Goal: Information Seeking & Learning: Learn about a topic

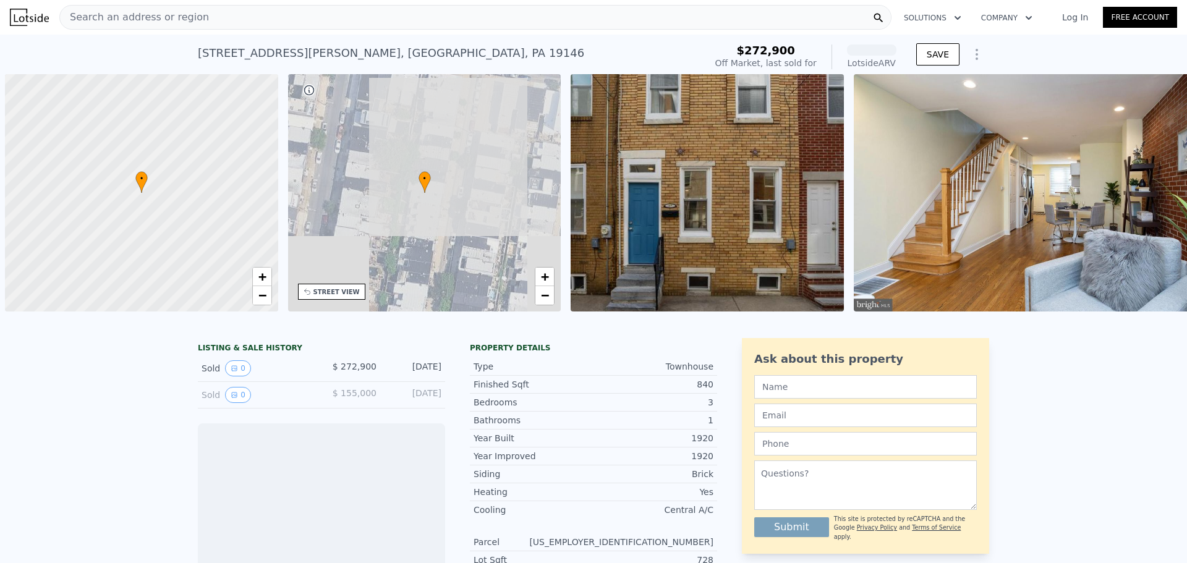
scroll to position [0, 5]
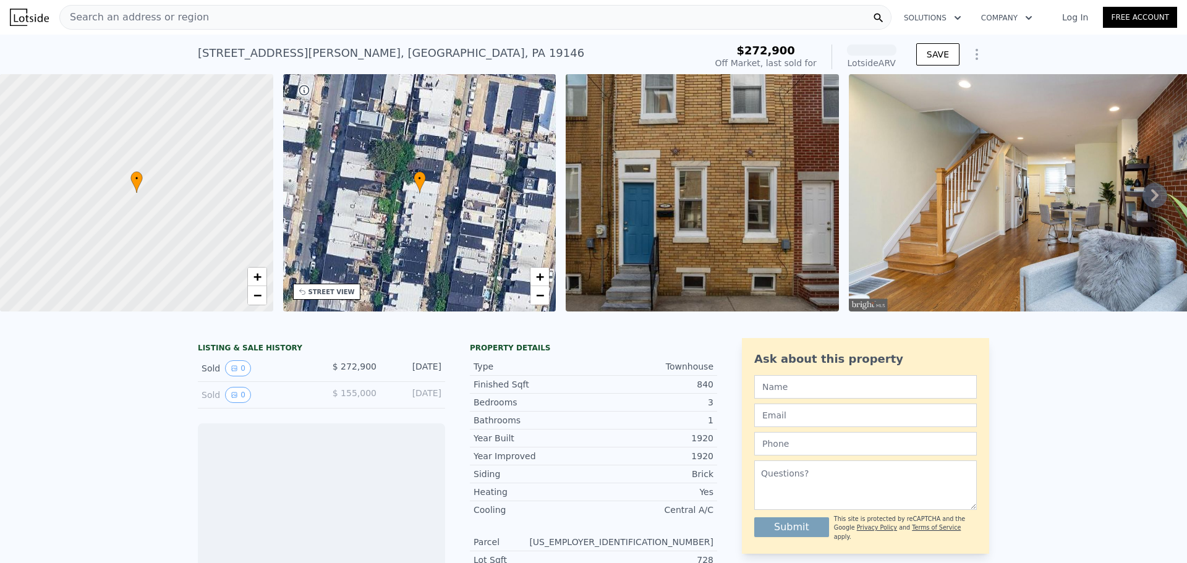
click at [808, 22] on div "Search an address or region" at bounding box center [475, 17] width 832 height 25
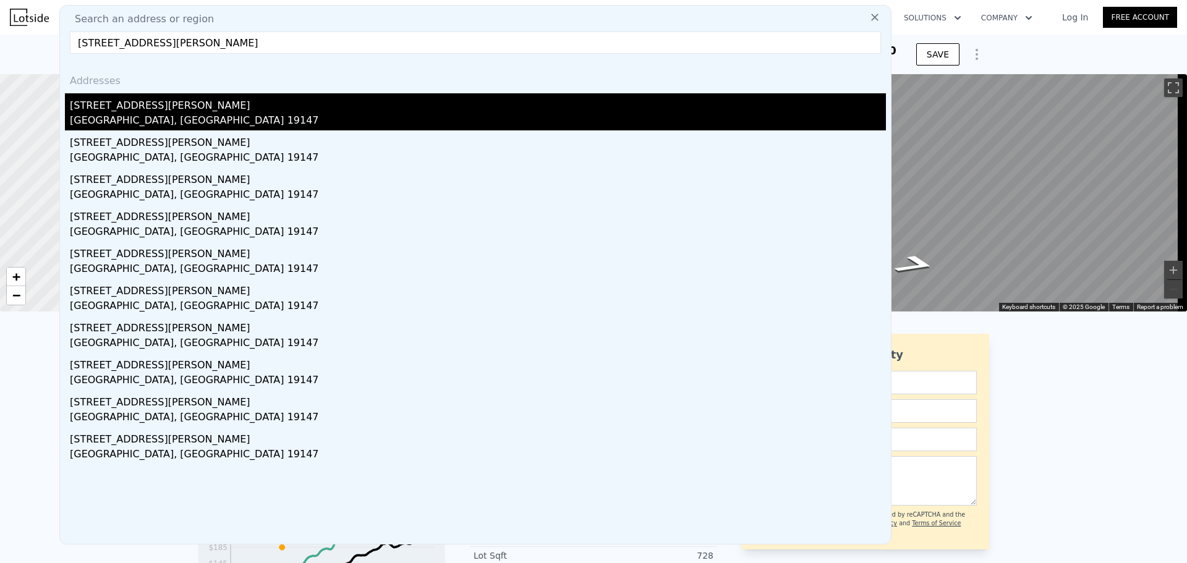
type input "[STREET_ADDRESS][PERSON_NAME]"
click at [97, 124] on div "[GEOGRAPHIC_DATA], [GEOGRAPHIC_DATA] 19147" at bounding box center [478, 121] width 816 height 17
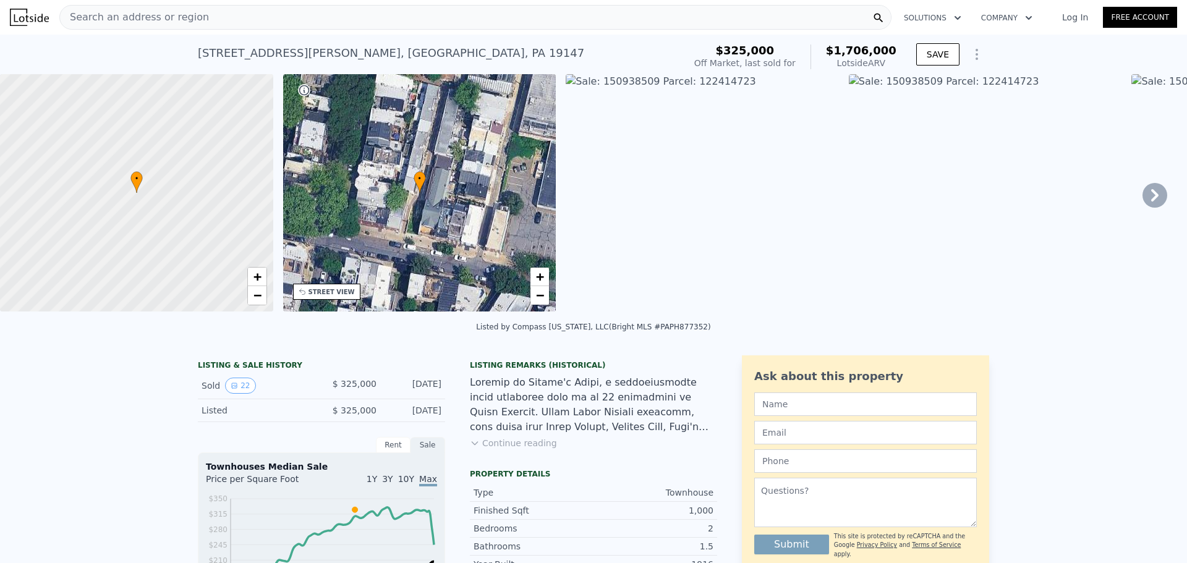
click at [308, 11] on div "Search an address or region" at bounding box center [475, 17] width 832 height 25
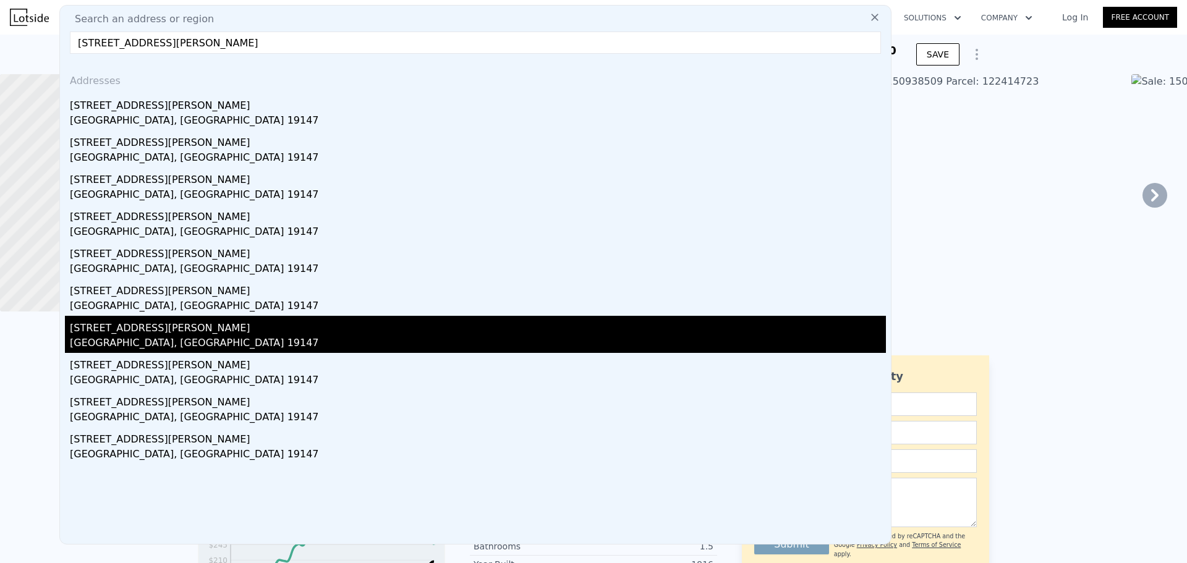
type input "[STREET_ADDRESS][PERSON_NAME]"
click at [136, 328] on div "[STREET_ADDRESS][PERSON_NAME]" at bounding box center [478, 326] width 816 height 20
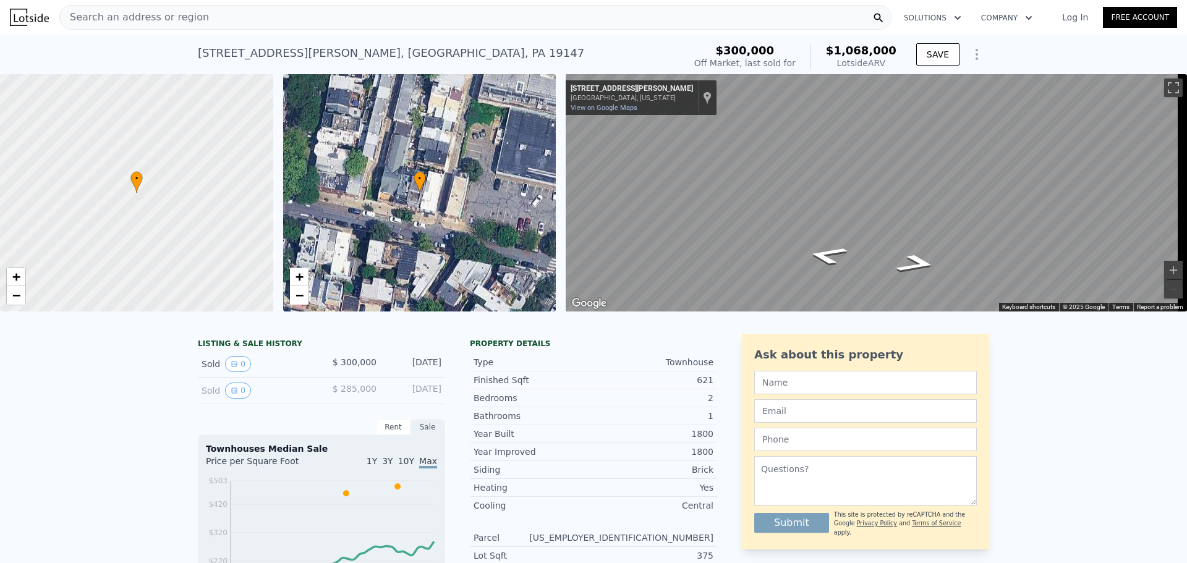
click at [228, 20] on div "Search an address or region" at bounding box center [475, 17] width 832 height 25
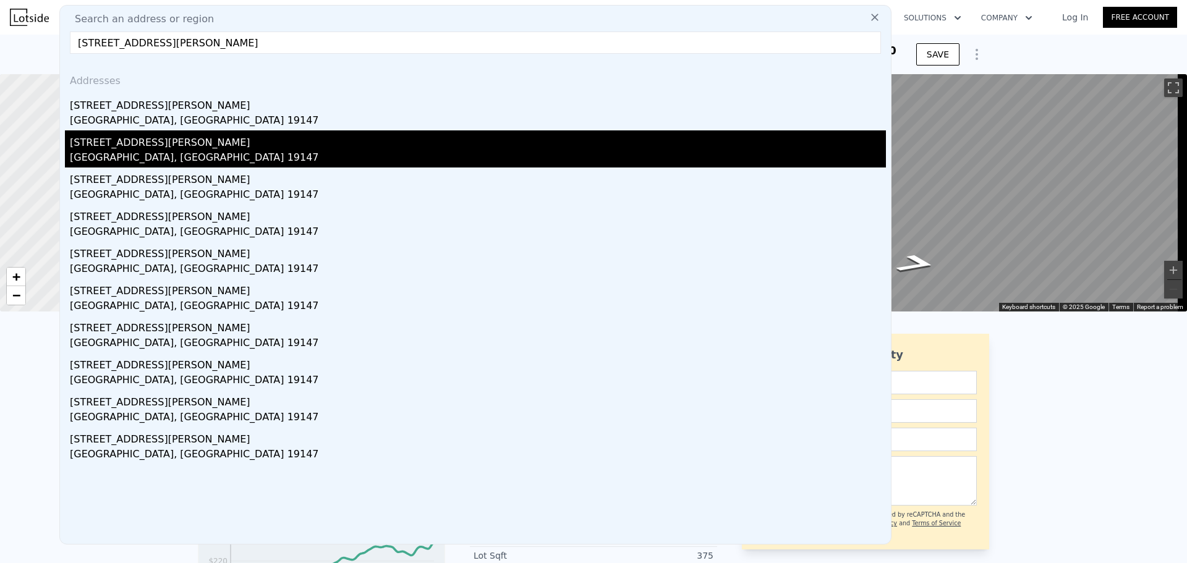
type input "[STREET_ADDRESS][PERSON_NAME]"
click at [169, 151] on div "[GEOGRAPHIC_DATA], [GEOGRAPHIC_DATA] 19147" at bounding box center [478, 158] width 816 height 17
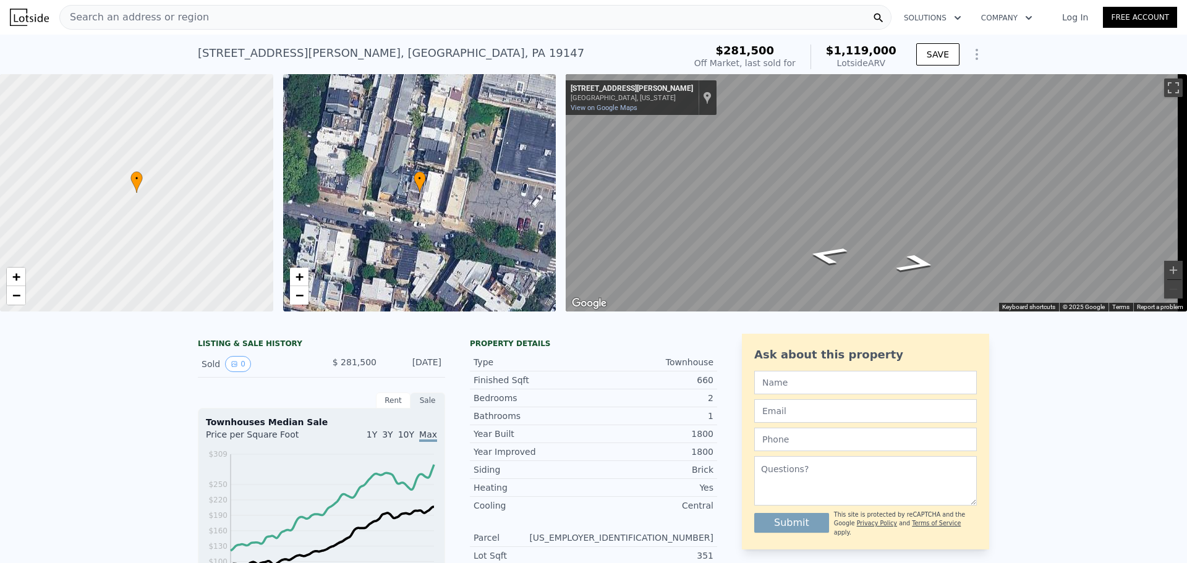
click at [248, 8] on div "Search an address or region" at bounding box center [475, 17] width 832 height 25
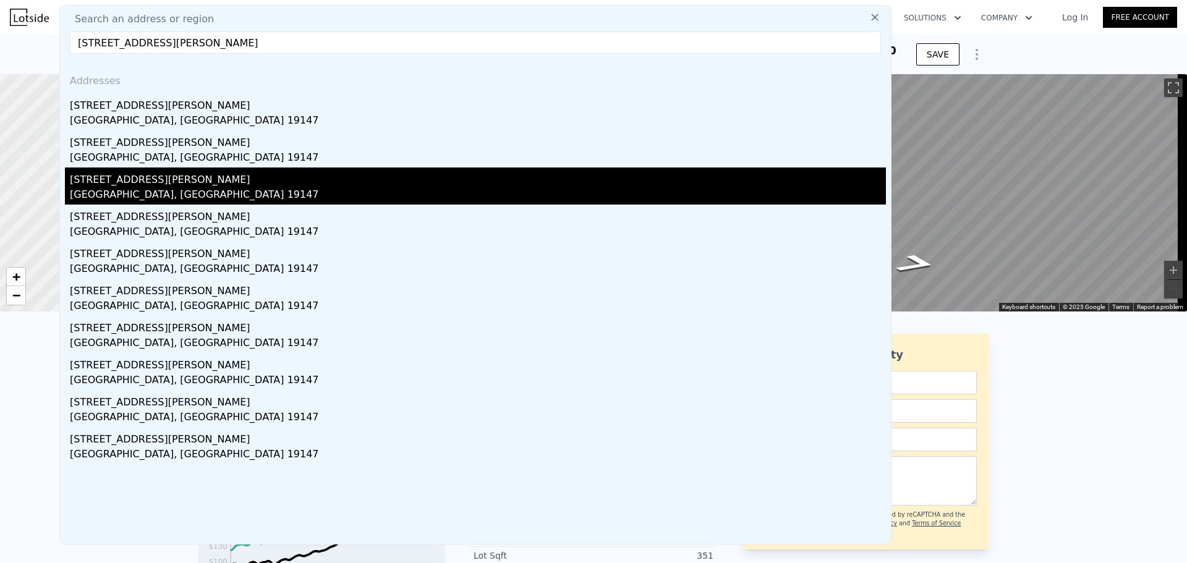
type input "[STREET_ADDRESS][PERSON_NAME]"
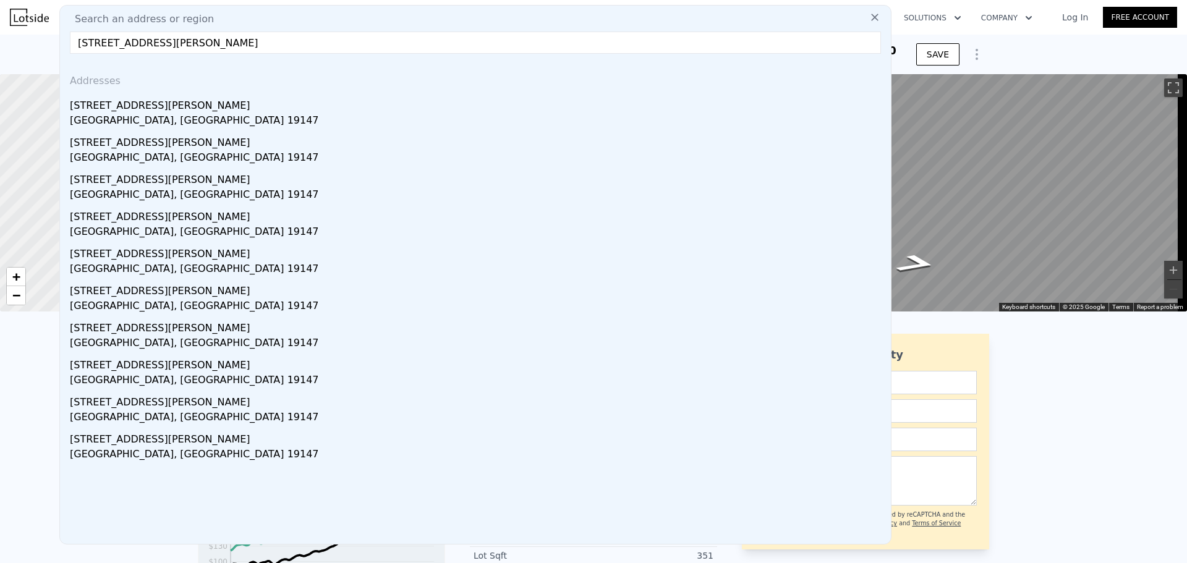
click at [163, 180] on div "[STREET_ADDRESS][PERSON_NAME]" at bounding box center [478, 178] width 816 height 20
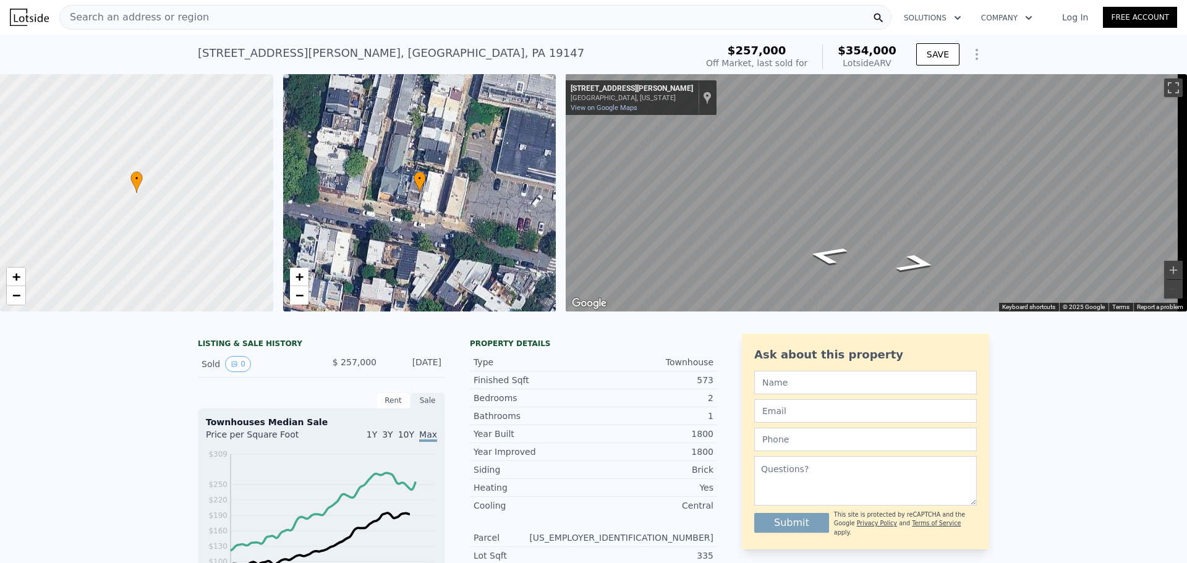
click at [247, 25] on div "Search an address or region" at bounding box center [475, 17] width 832 height 25
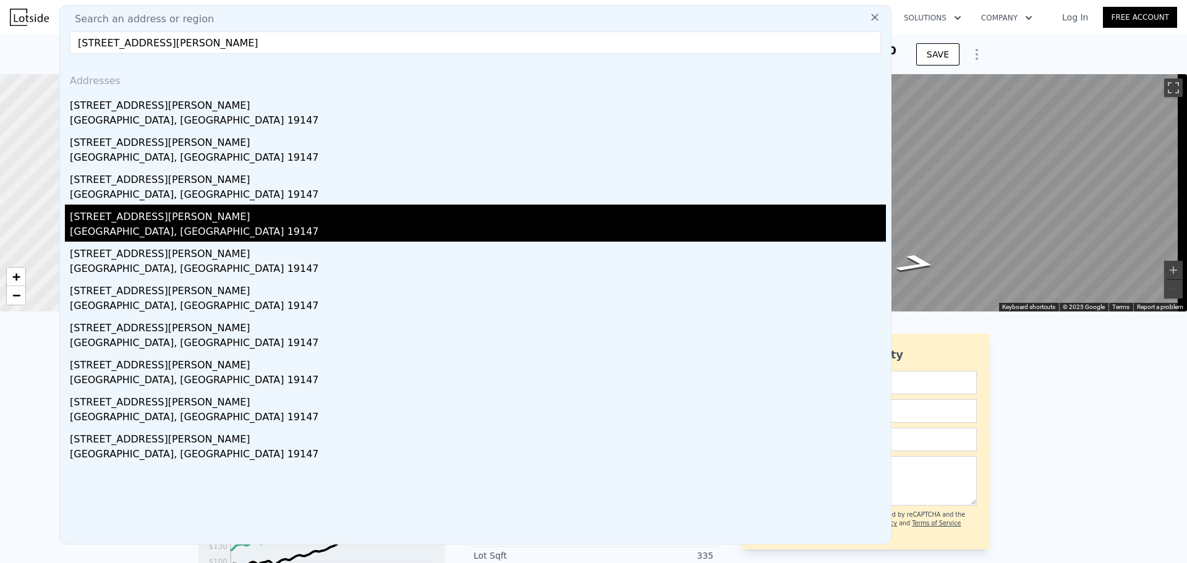
type input "[STREET_ADDRESS][PERSON_NAME]"
click at [145, 221] on div "[STREET_ADDRESS][PERSON_NAME]" at bounding box center [478, 215] width 816 height 20
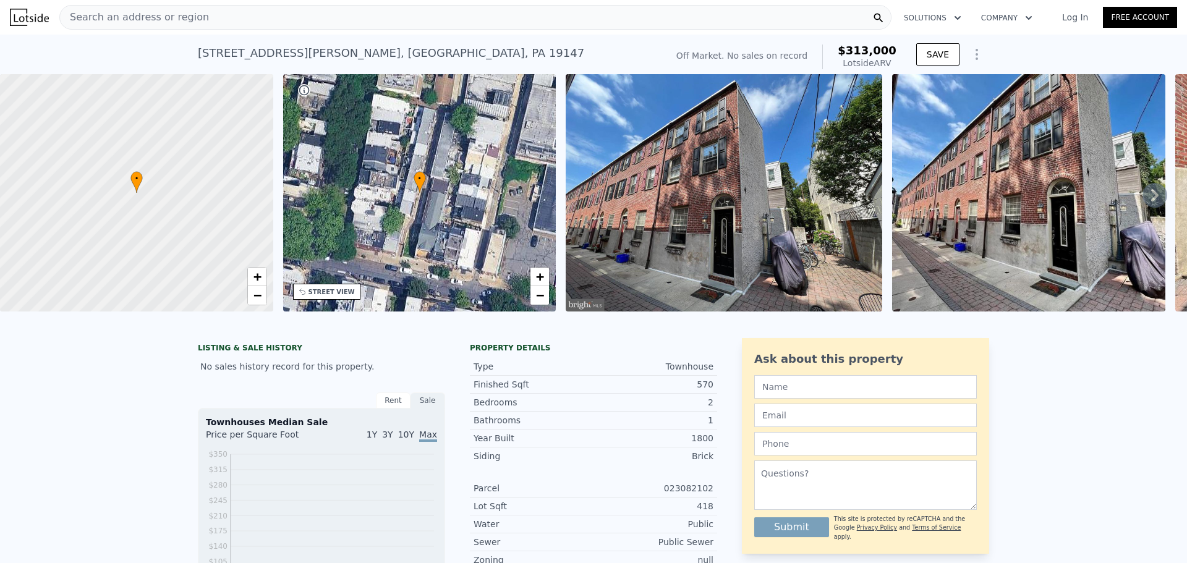
click at [214, 10] on div "Search an address or region" at bounding box center [475, 17] width 832 height 25
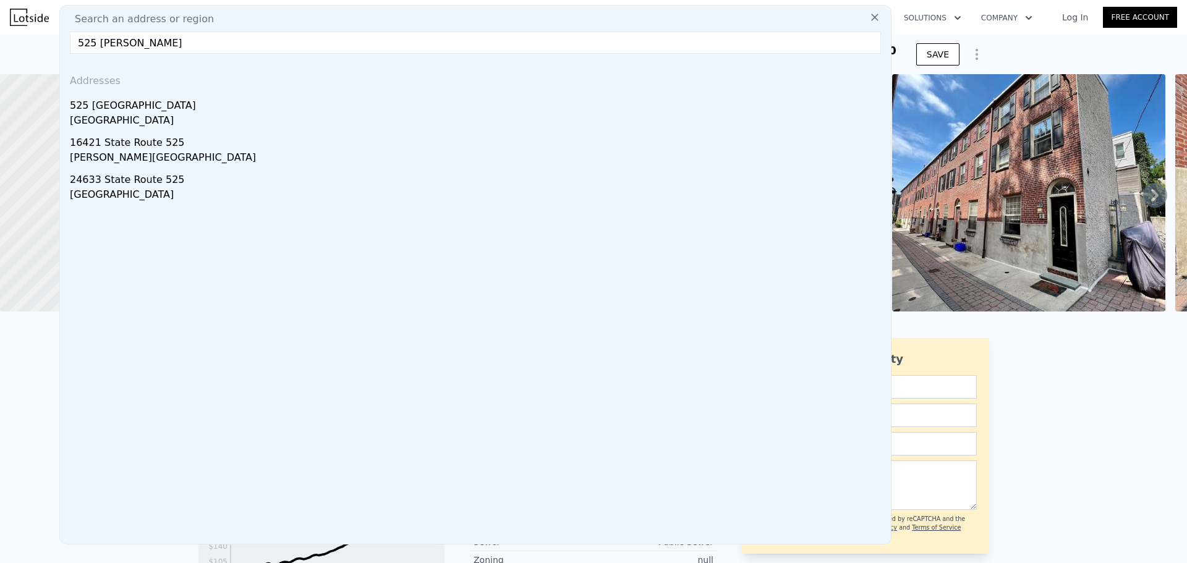
type input "525 [PERSON_NAME]"
click at [1145, 392] on div "LISTING & SALE HISTORY No sales history record for this property. Rent Sale Ren…" at bounding box center [593, 528] width 1187 height 400
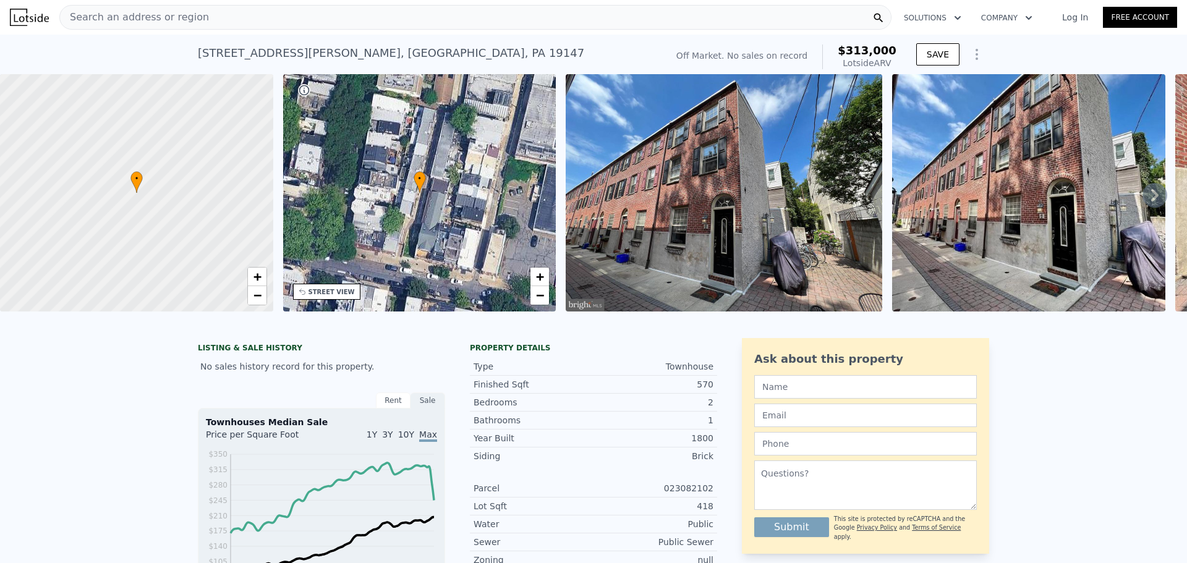
click at [1053, 221] on img at bounding box center [1028, 192] width 273 height 237
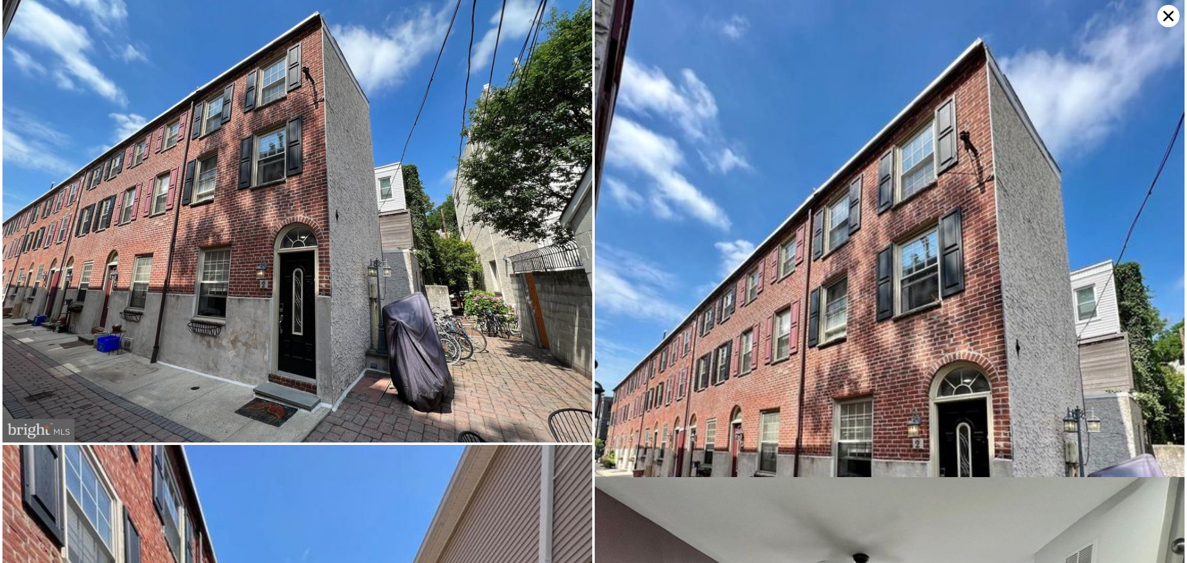
click at [384, 276] on img at bounding box center [297, 221] width 590 height 443
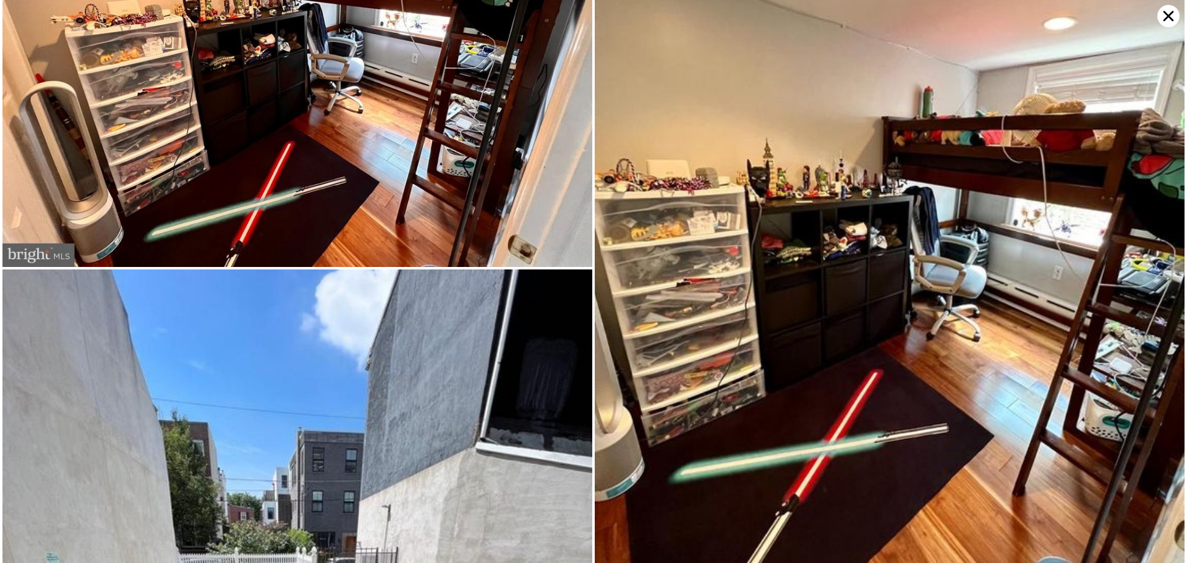
scroll to position [3008, 0]
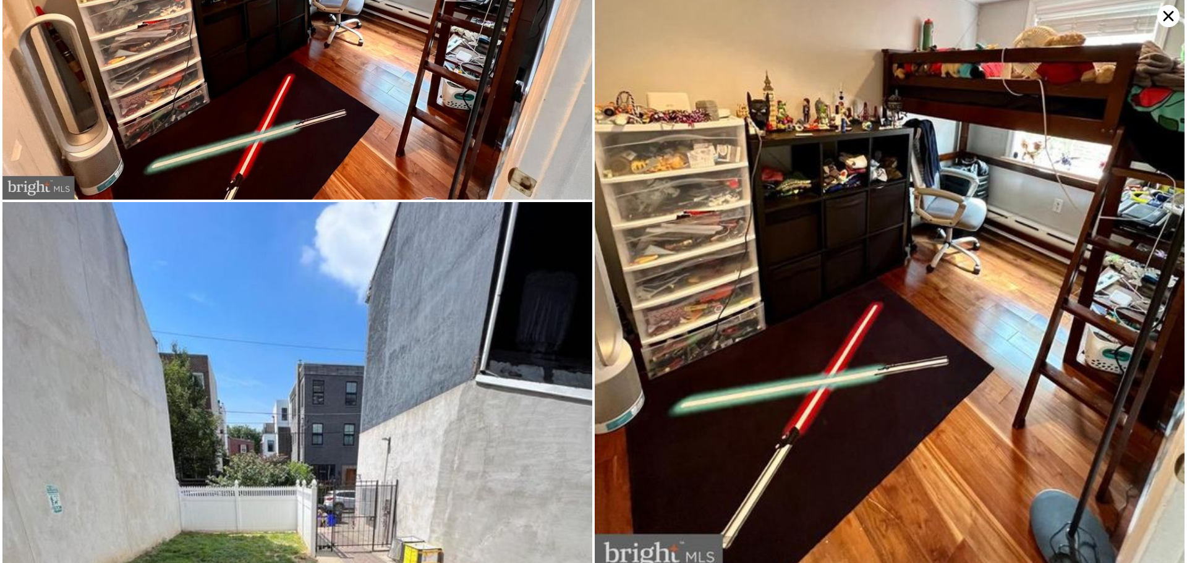
click at [1163, 15] on icon at bounding box center [1168, 16] width 22 height 22
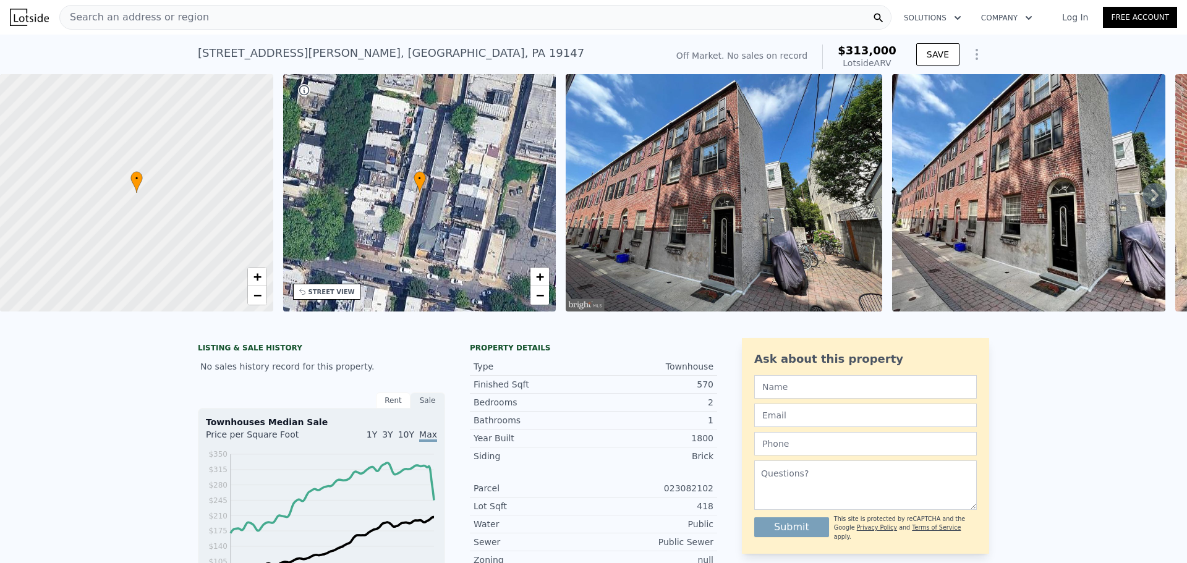
click at [263, 16] on div "Search an address or region" at bounding box center [475, 17] width 832 height 25
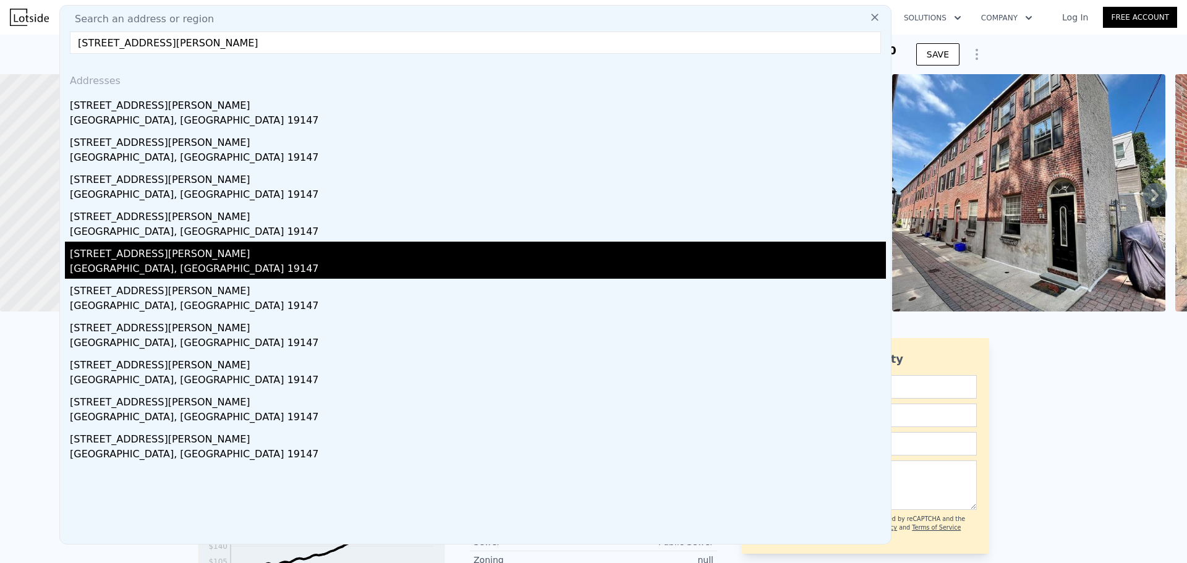
type input "[STREET_ADDRESS][PERSON_NAME]"
click at [128, 265] on div "[GEOGRAPHIC_DATA], [GEOGRAPHIC_DATA] 19147" at bounding box center [478, 269] width 816 height 17
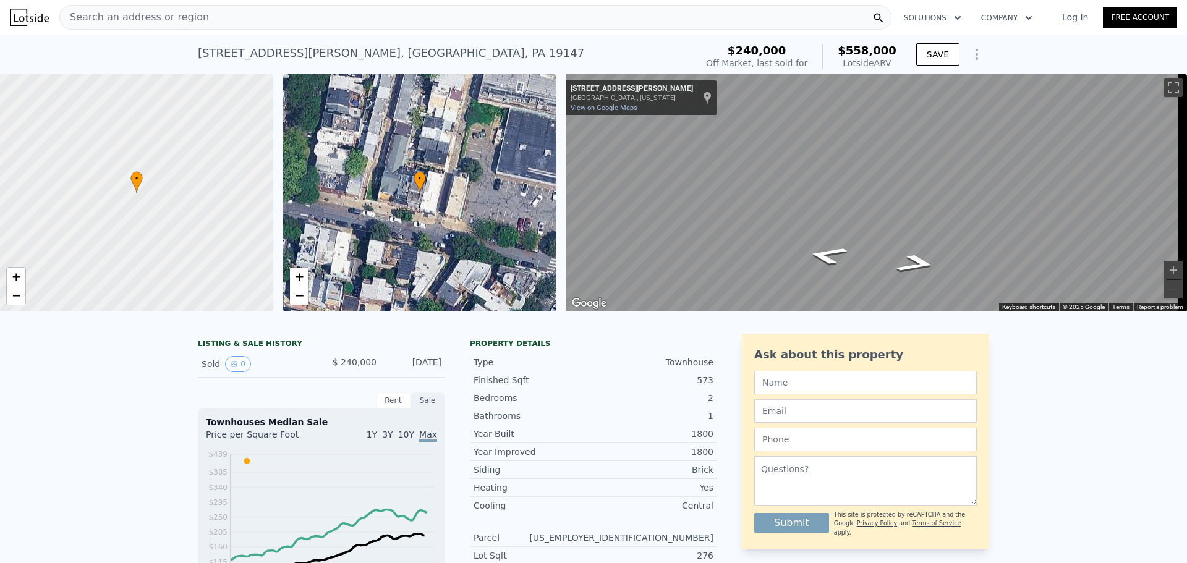
click at [318, 15] on div "Search an address or region" at bounding box center [475, 17] width 832 height 25
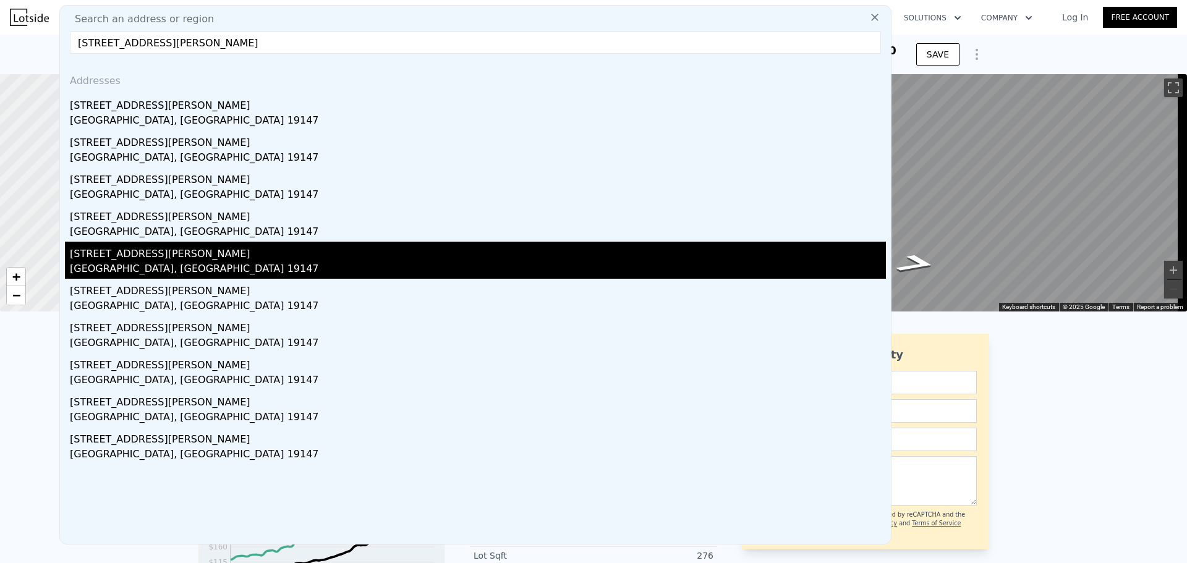
type input "[STREET_ADDRESS][PERSON_NAME]"
click at [168, 256] on div "[STREET_ADDRESS][PERSON_NAME]" at bounding box center [478, 252] width 816 height 20
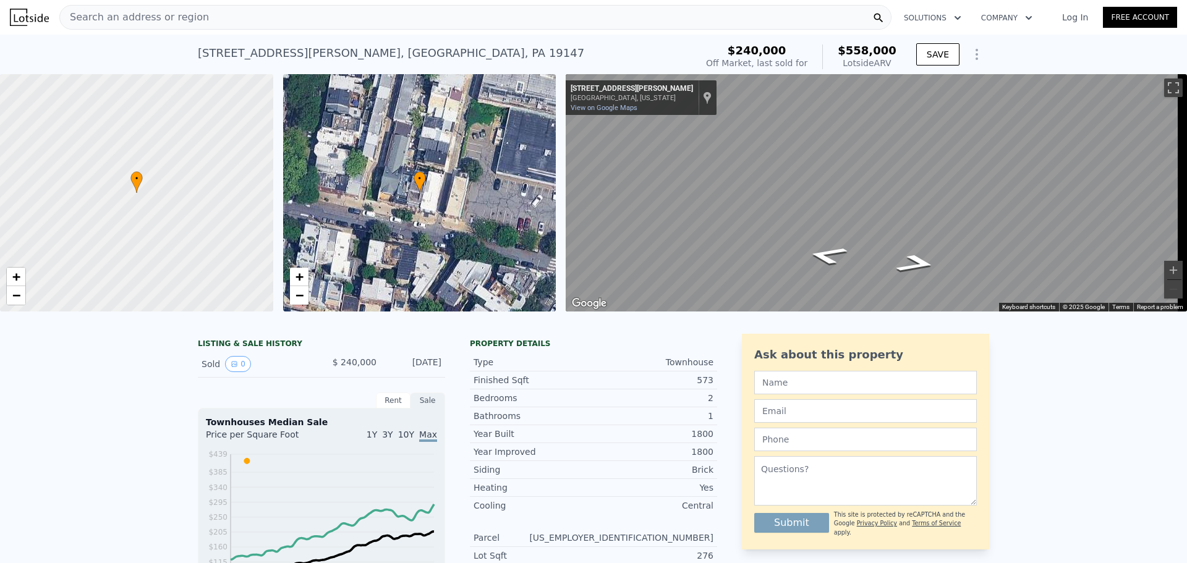
click at [243, 26] on div "Search an address or region" at bounding box center [475, 17] width 832 height 25
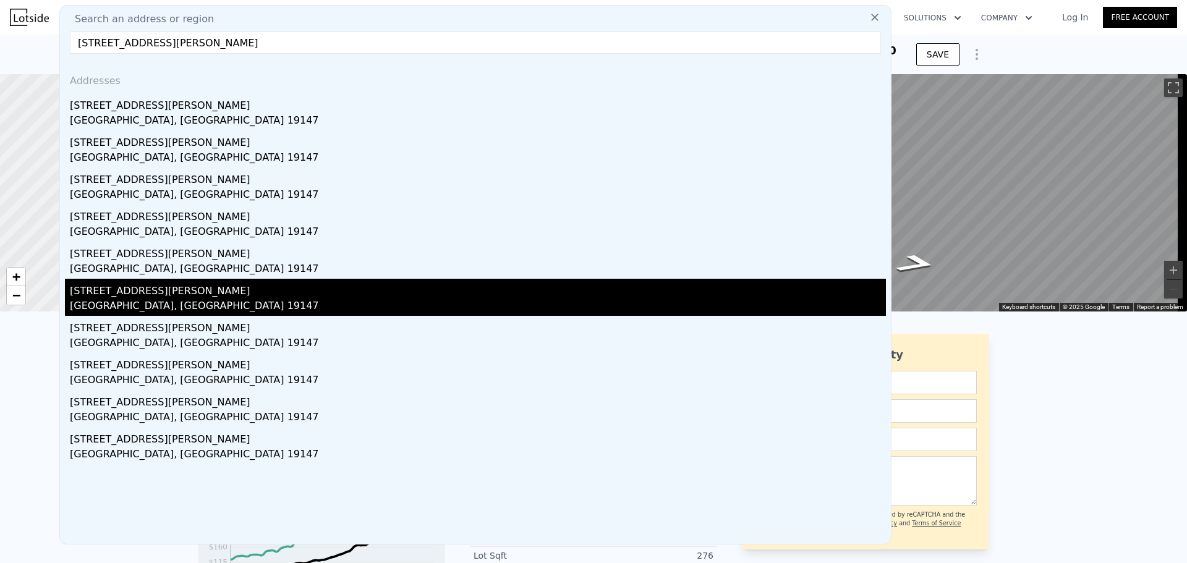
type input "[STREET_ADDRESS][PERSON_NAME]"
click at [148, 302] on div "[GEOGRAPHIC_DATA], [GEOGRAPHIC_DATA] 19147" at bounding box center [478, 307] width 816 height 17
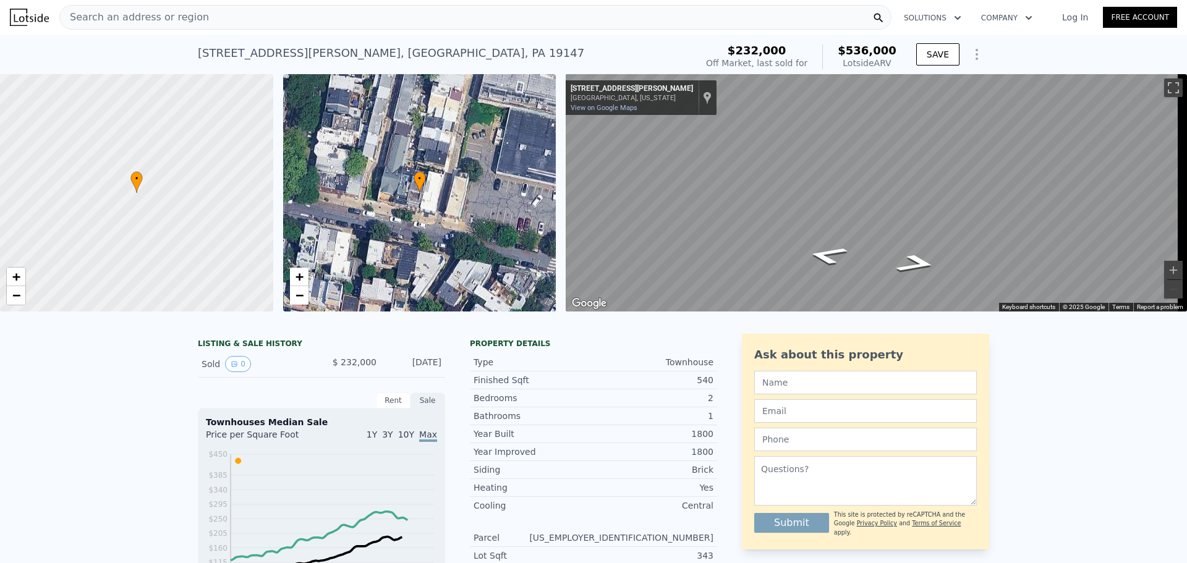
click at [232, 17] on div "Search an address or region" at bounding box center [475, 17] width 832 height 25
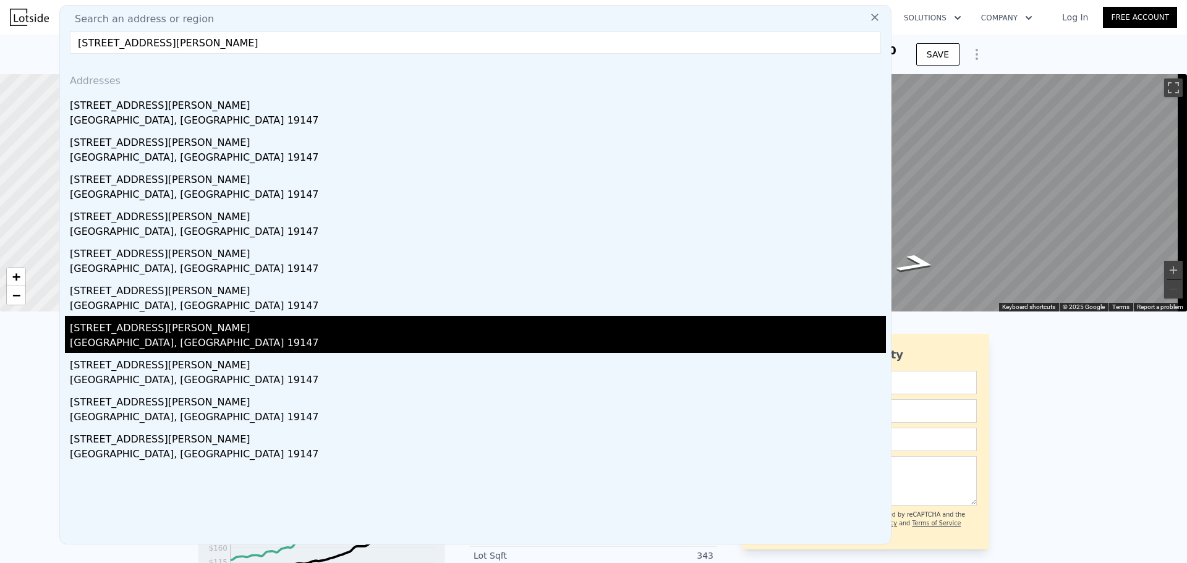
type input "[STREET_ADDRESS][PERSON_NAME]"
click at [132, 335] on div "[STREET_ADDRESS][PERSON_NAME]" at bounding box center [478, 326] width 816 height 20
type input "1"
type input "850"
type input "$ 1,068,000"
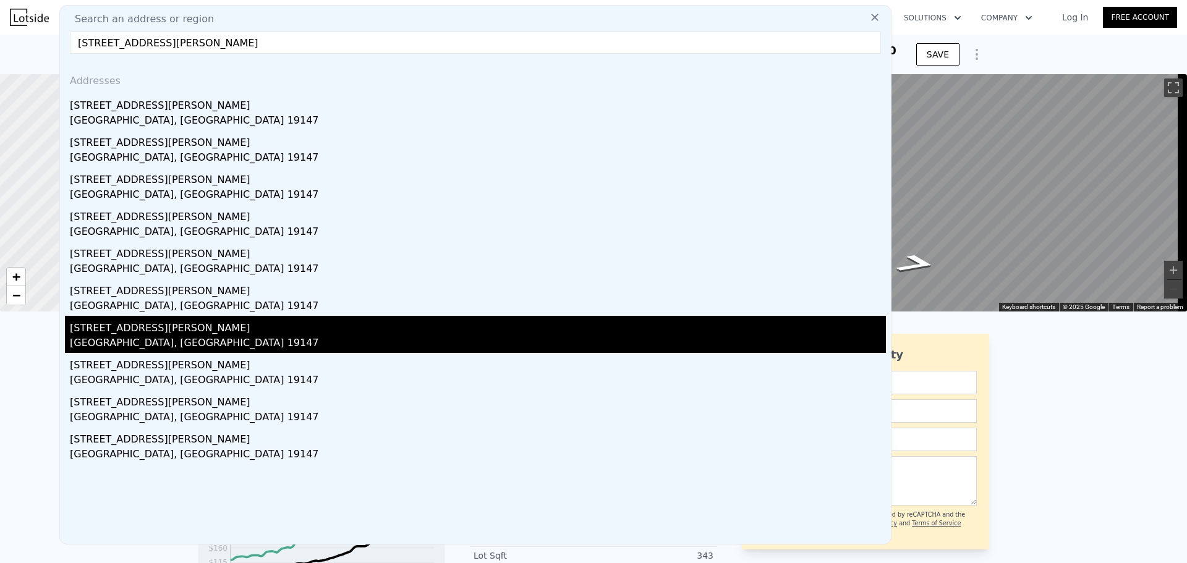
type input "8"
type input "$ 668,867"
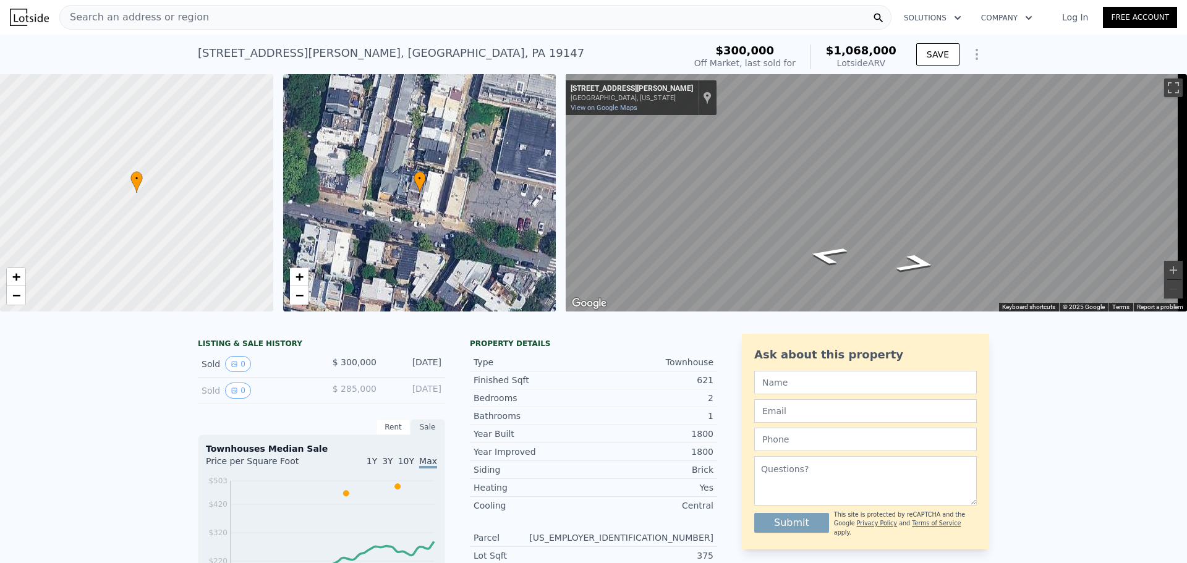
click at [197, 19] on div "Search an address or region" at bounding box center [475, 17] width 832 height 25
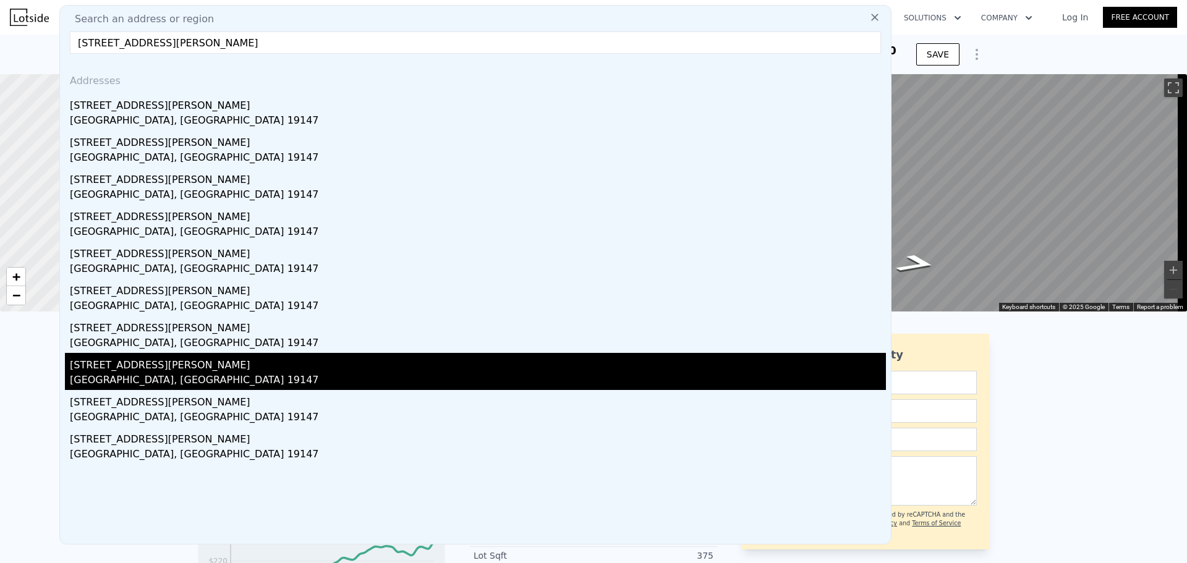
type input "[STREET_ADDRESS][PERSON_NAME]"
click at [138, 367] on div "[STREET_ADDRESS][PERSON_NAME]" at bounding box center [478, 363] width 816 height 20
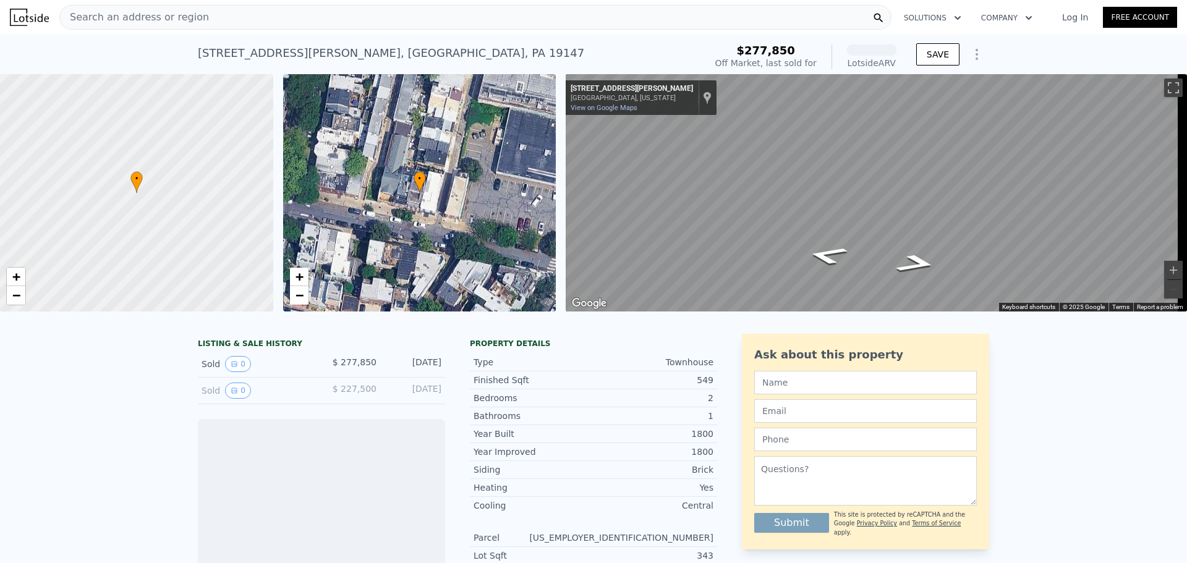
click at [226, 22] on div "Search an address or region" at bounding box center [475, 17] width 832 height 25
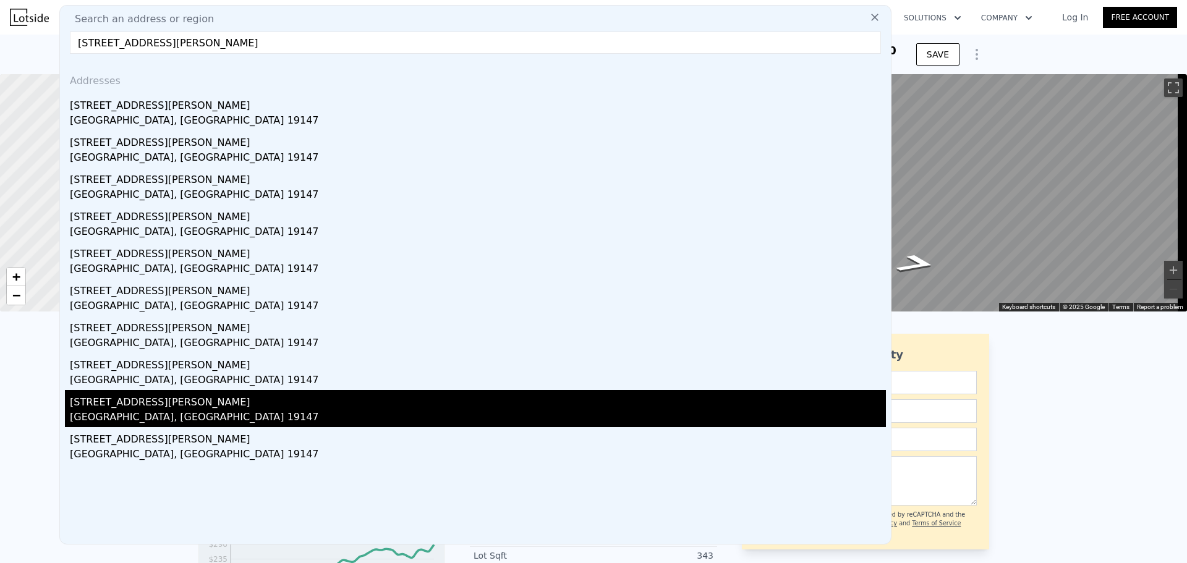
type input "[STREET_ADDRESS][PERSON_NAME]"
click at [166, 403] on div "[STREET_ADDRESS][PERSON_NAME]" at bounding box center [478, 400] width 816 height 20
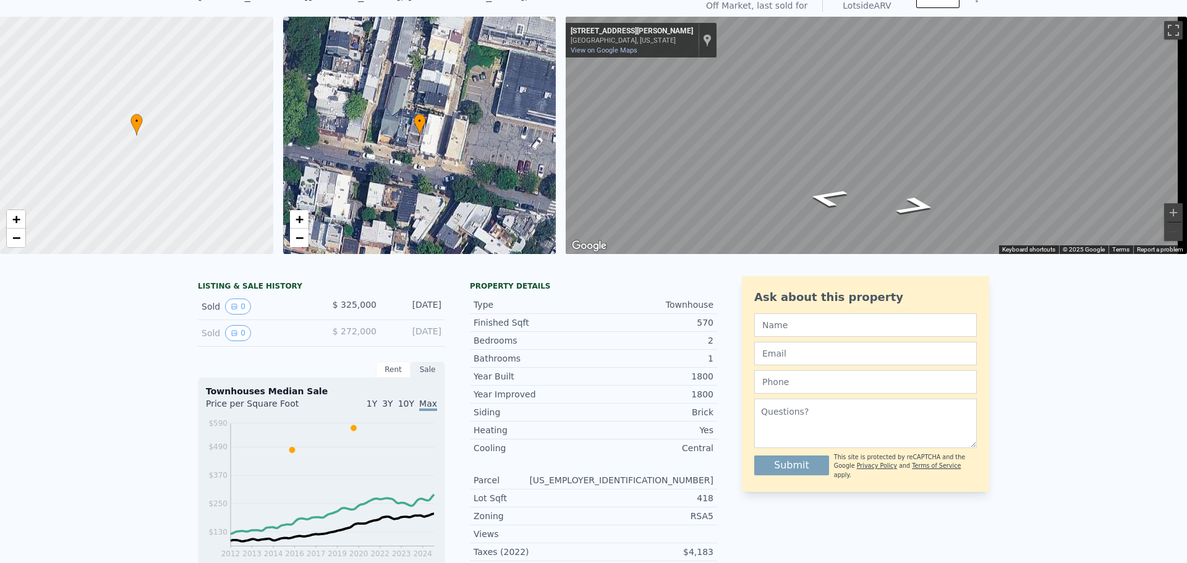
scroll to position [4, 0]
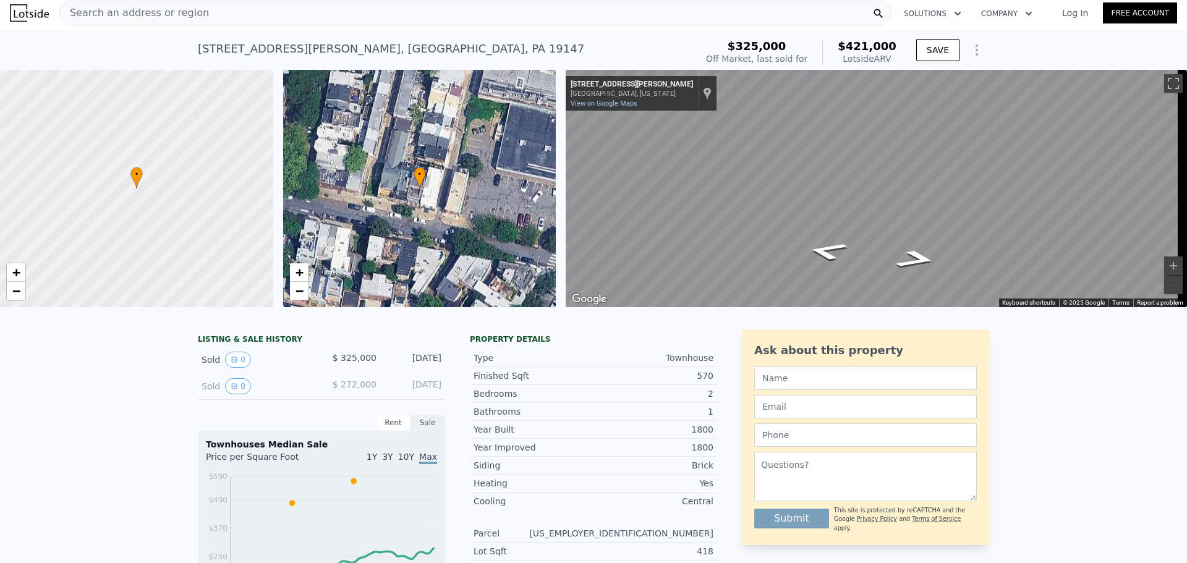
click at [182, 19] on span "Search an address or region" at bounding box center [134, 13] width 149 height 15
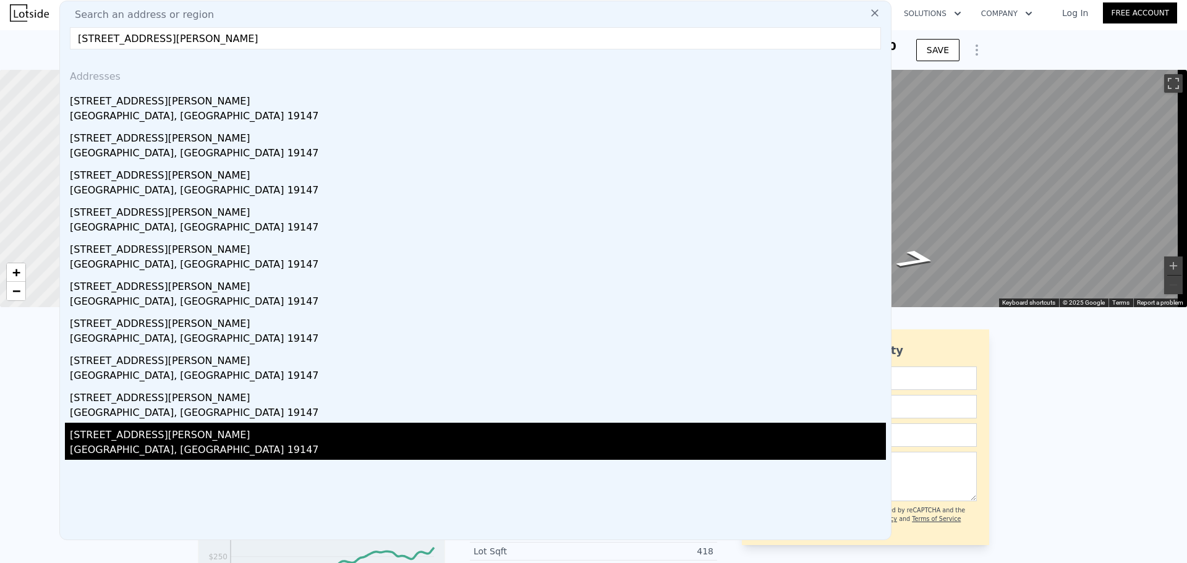
type input "[STREET_ADDRESS][PERSON_NAME]"
click at [117, 429] on div "[STREET_ADDRESS][PERSON_NAME]" at bounding box center [478, 433] width 816 height 20
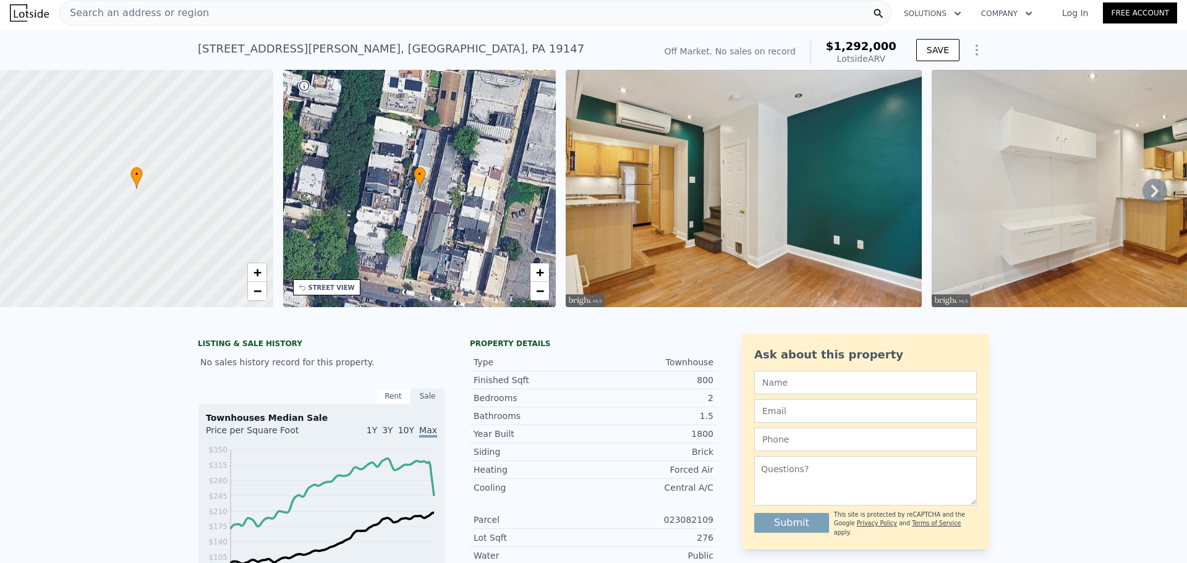
click at [791, 265] on img at bounding box center [744, 188] width 356 height 237
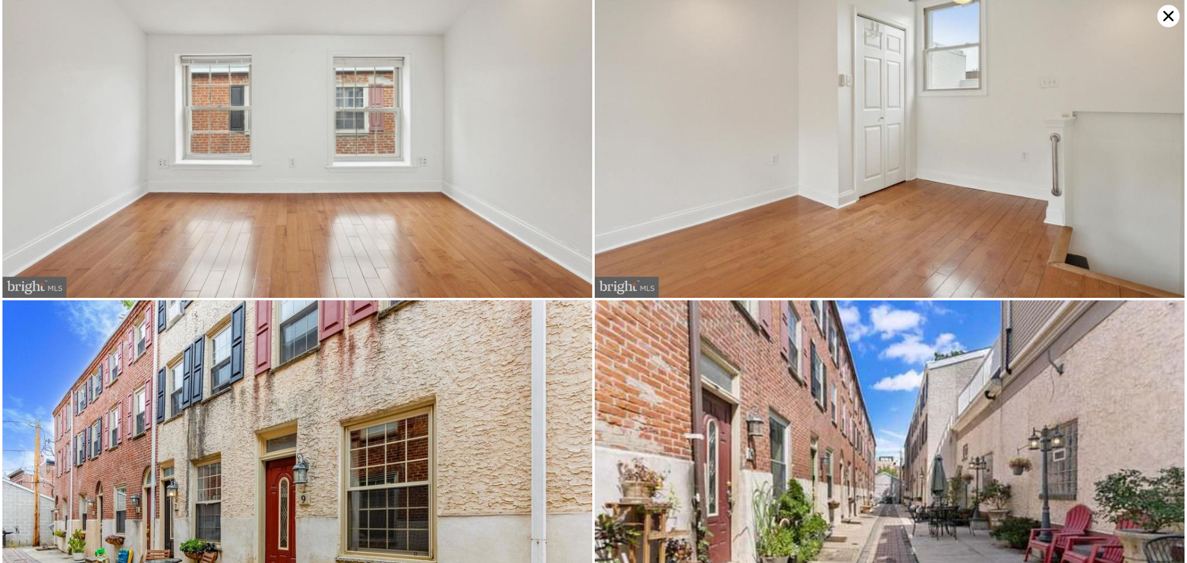
scroll to position [2576, 0]
